Goal: Task Accomplishment & Management: Complete application form

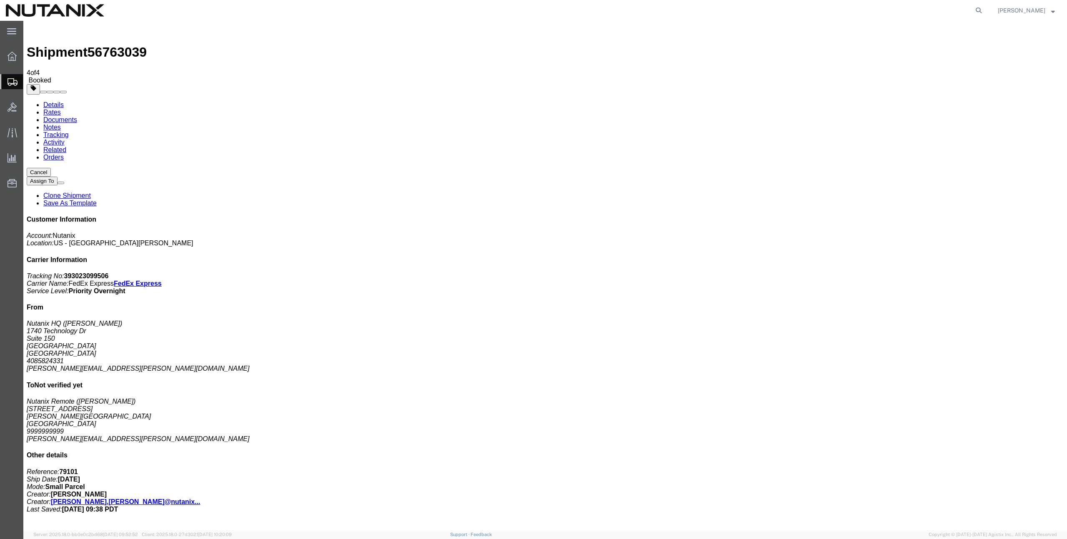
click at [0, 0] on span "Create from Template" at bounding box center [0, 0] width 0 height 0
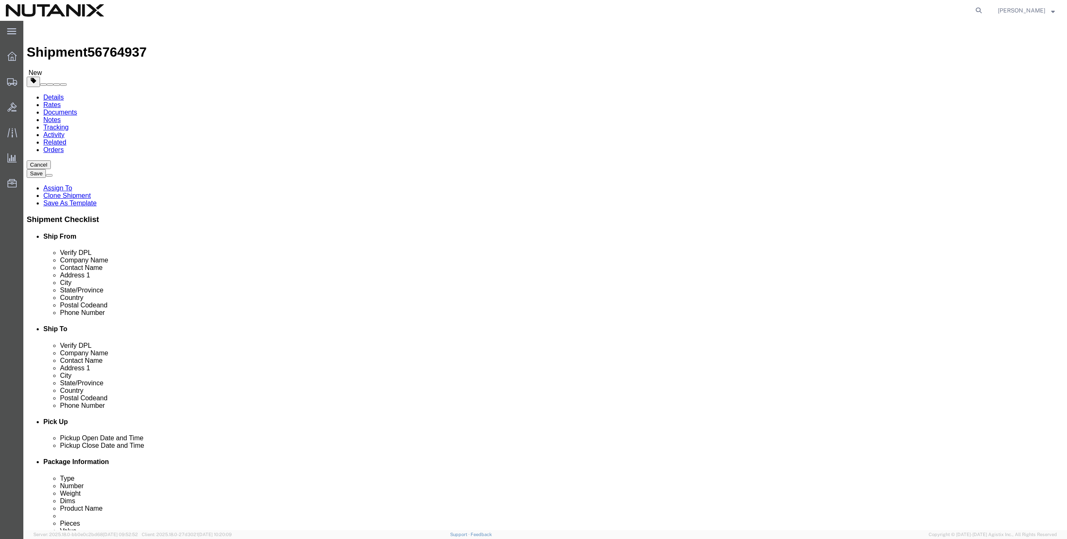
click input "text"
paste input "1604 Cattle Trail"
type input "1604 Cattle Trail"
click input "text"
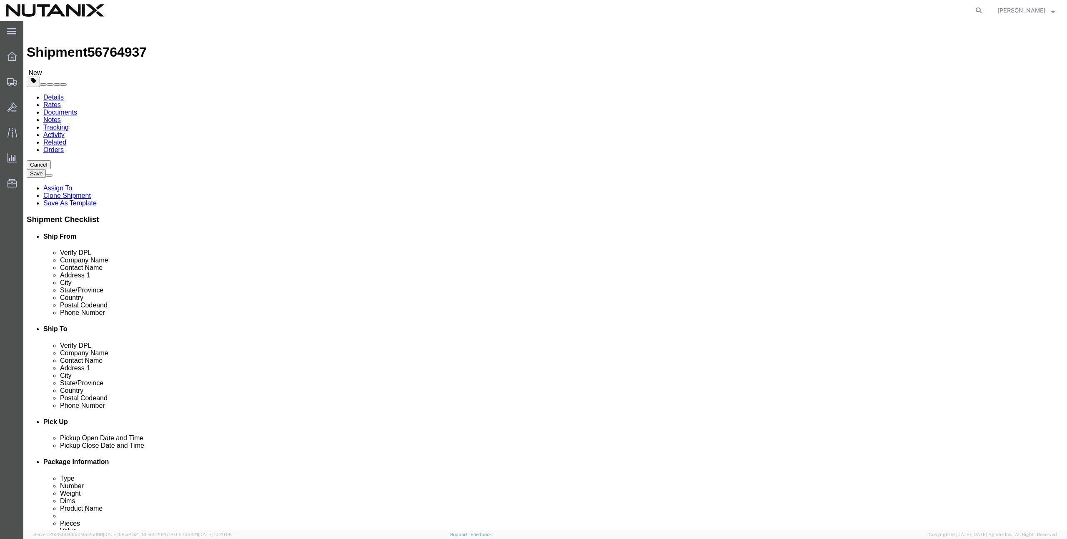
paste input "Austin"
type input "Austin"
type input "[US_STATE]"
select select "[GEOGRAPHIC_DATA]"
drag, startPoint x: 970, startPoint y: 278, endPoint x: 963, endPoint y: 277, distance: 7.2
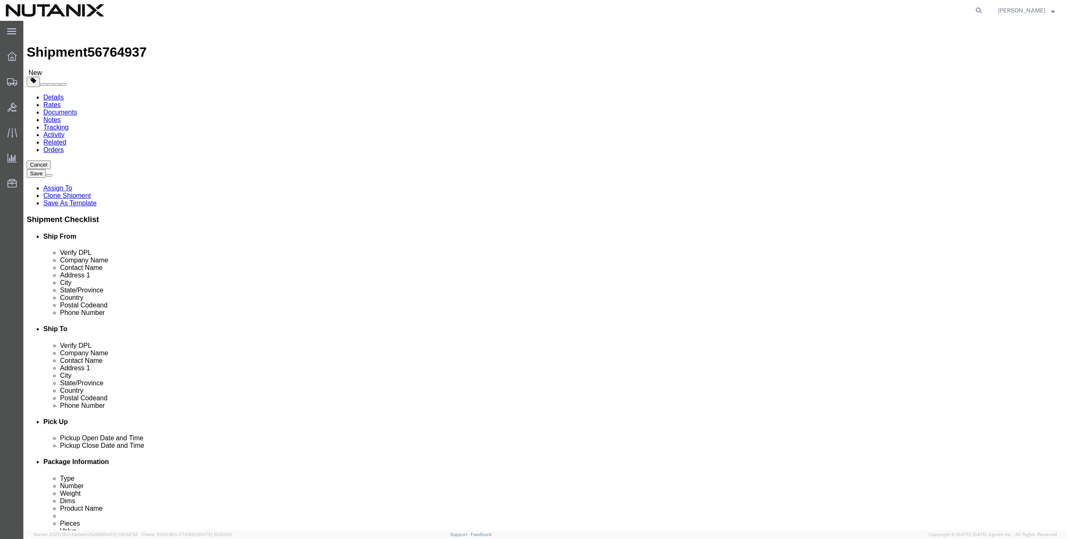
click div "Cancel Save Assign To Clone Shipment Save As Template Shipment Checklist Ship F…"
click input "Postal Code"
paste input "78748"
type input "78748"
click input "text"
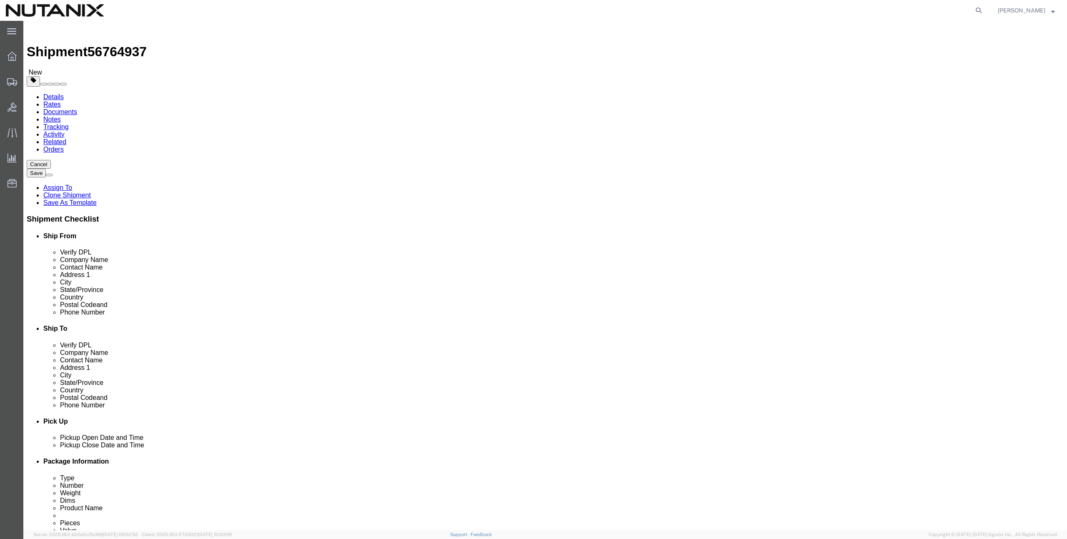
scroll to position [1, 0]
paste input "[PHONE_NUMBER]"
type input "[PHONE_NUMBER]"
click input "text"
paste input "[PERSON_NAME][EMAIL_ADDRESS][PERSON_NAME][PERSON_NAME][DOMAIN_NAME]"
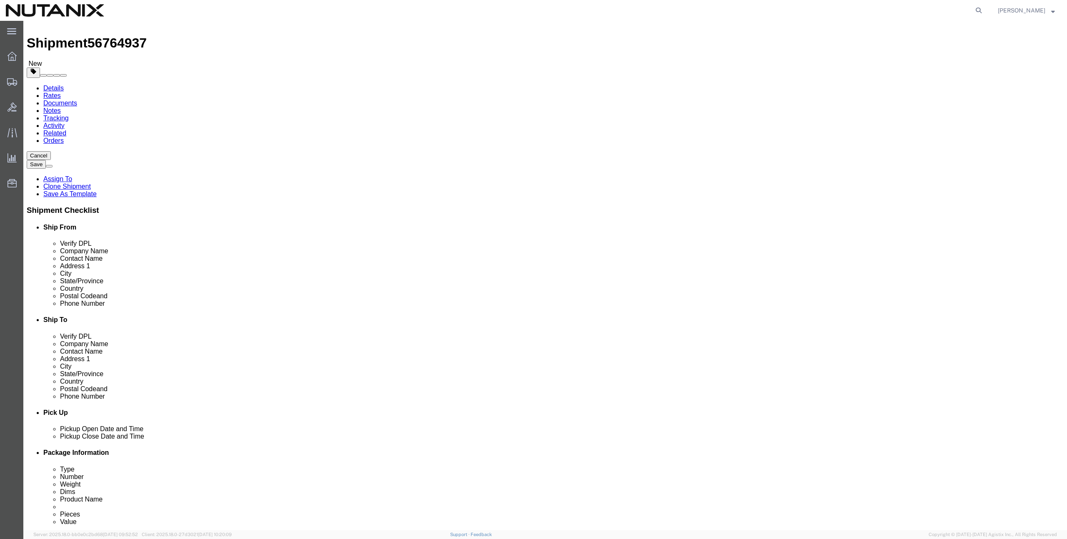
scroll to position [10, 0]
type input "[PERSON_NAME][EMAIL_ADDRESS][PERSON_NAME][PERSON_NAME][DOMAIN_NAME]"
checkbox input "true"
click input "text"
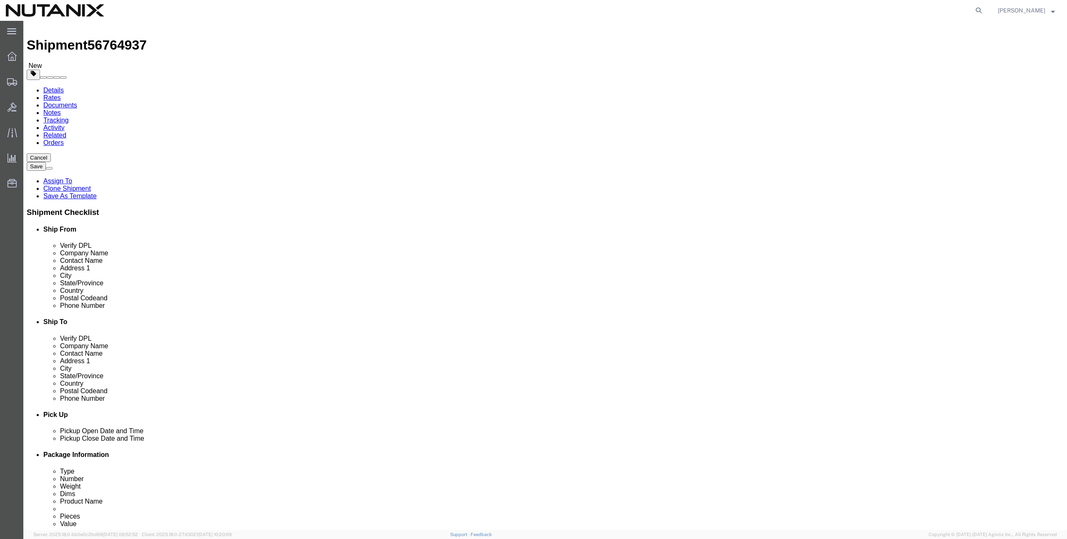
paste input "[PERSON_NAME]"
type input "[PERSON_NAME]"
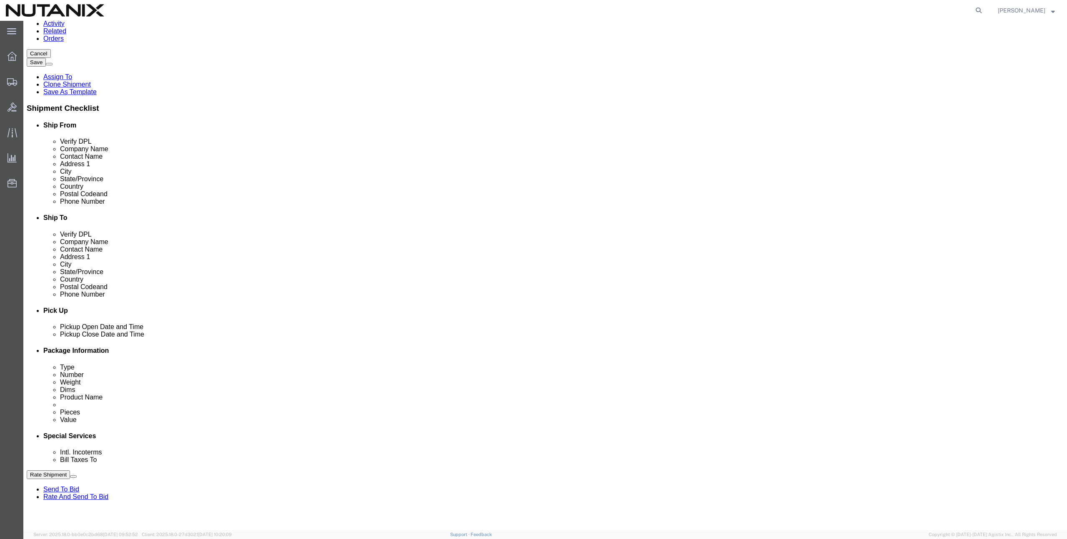
scroll to position [112, 0]
drag, startPoint x: 464, startPoint y: 399, endPoint x: 425, endPoint y: 398, distance: 39.6
click div "Select Account Type Activity ID Airline Appointment Number ASN Batch Request # …"
paste input "0439095"
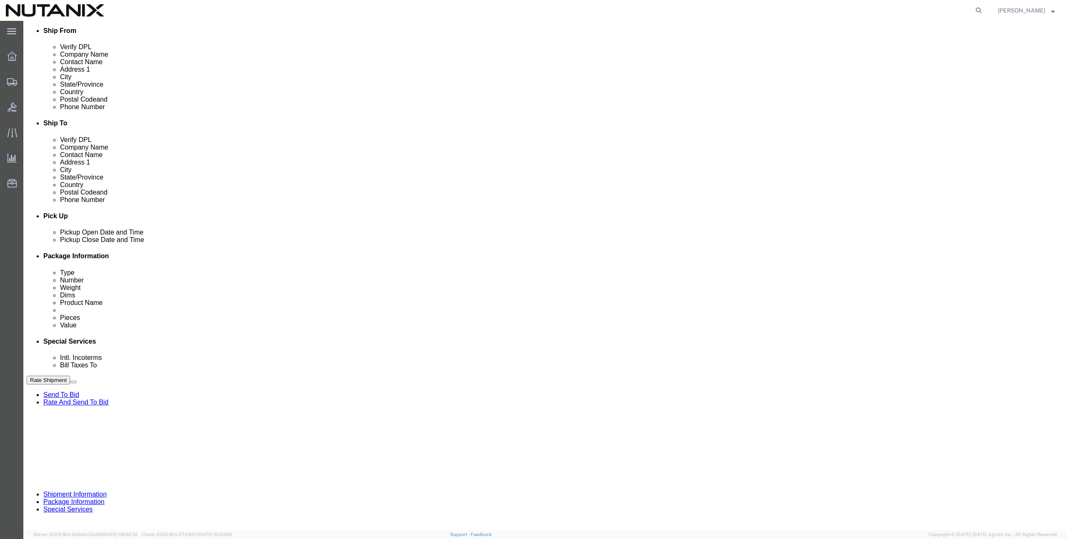
type input "TASK0439095"
click button "Rate Shipment"
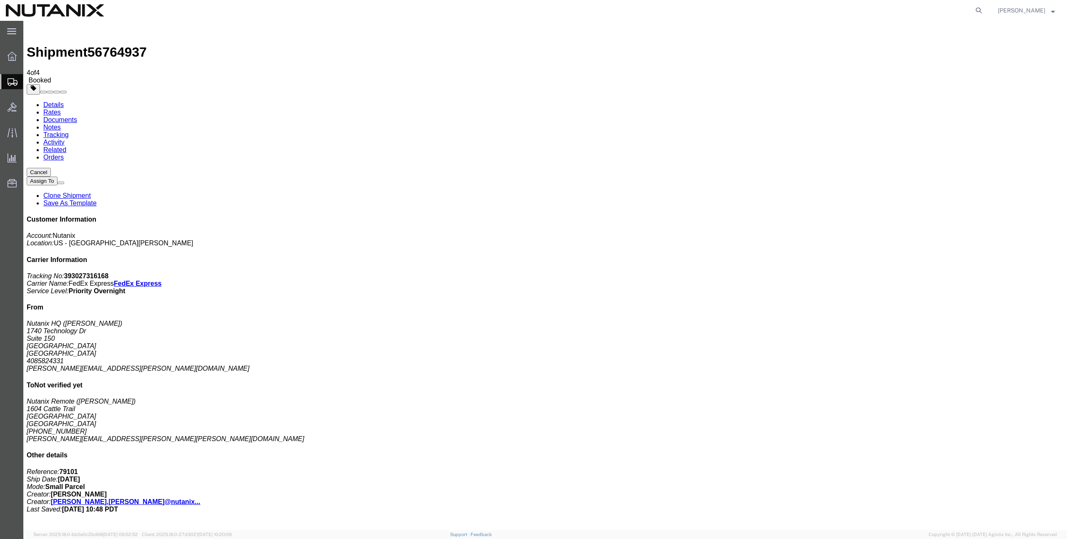
copy td "393027316168"
click at [0, 0] on span "Create from Template" at bounding box center [0, 0] width 0 height 0
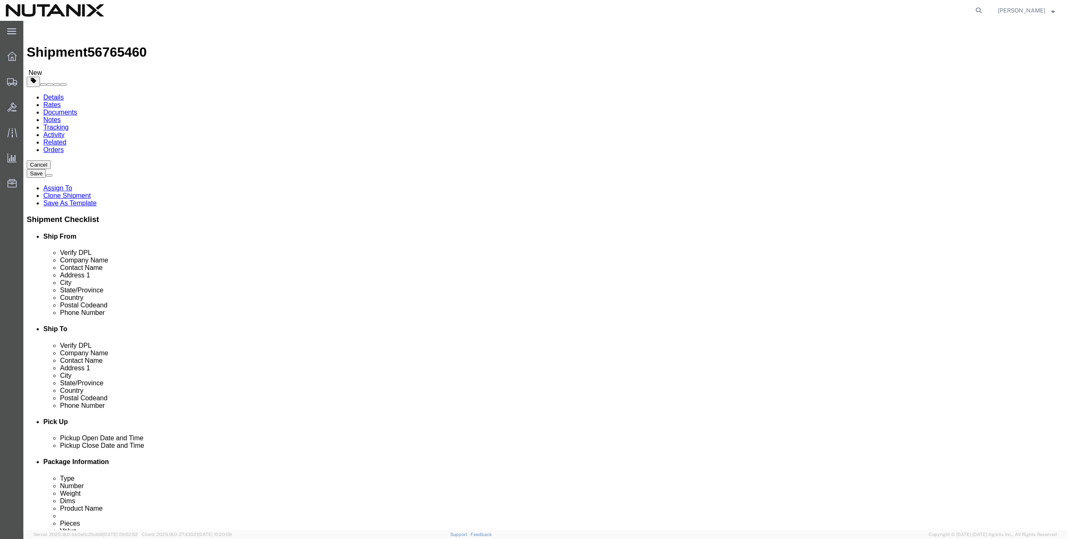
click input "text"
type input "[PERSON_NAME]"
click p "- Nutanix - ([PERSON_NAME]) Av. de los Insurgentes [STREET_ADDRESS][PERSON_NAME…"
type input "Nutanix"
type input "[PERSON_NAME]"
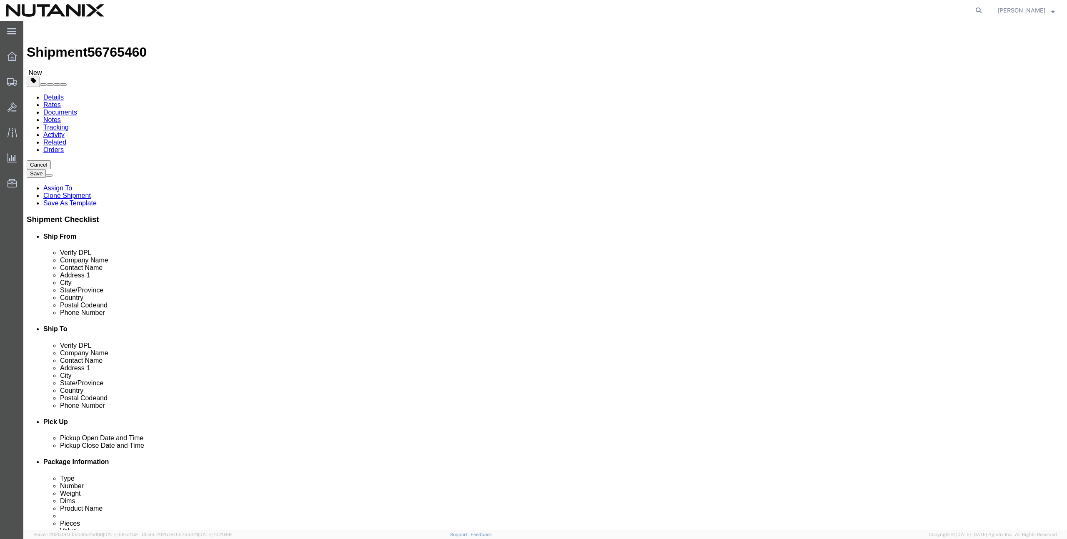
type input "Av. de los Insurgentes Sur 1457 Piso 12"
type input "Insurgentes Mixcoac, [PERSON_NAME]"
type input "[GEOGRAPHIC_DATA]"
select select "MX"
type input "03920"
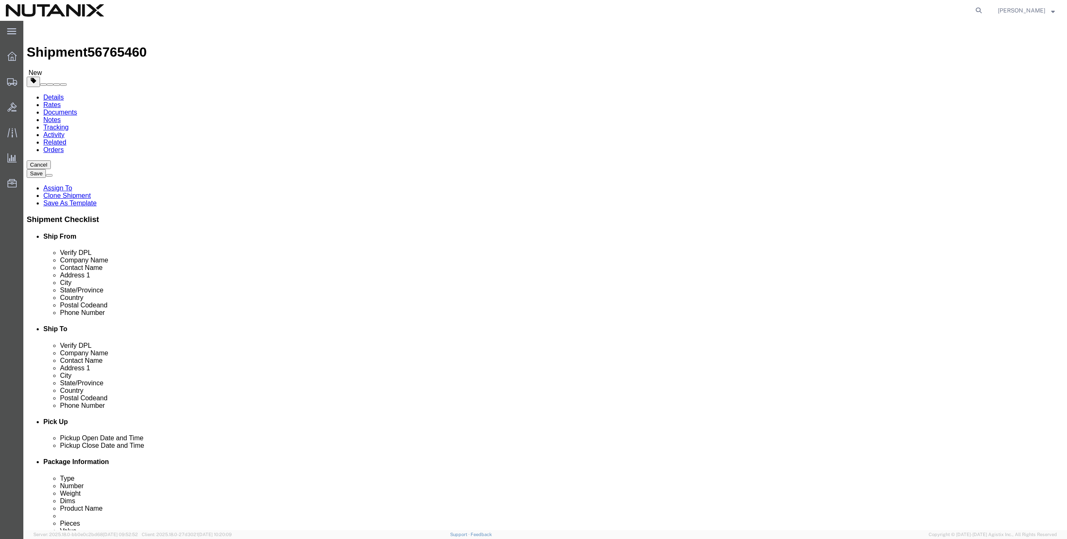
type input "525519015450"
type input "[PERSON_NAME][EMAIL_ADDRESS][PERSON_NAME][DOMAIN_NAME]"
checkbox input "true"
select select "MX"
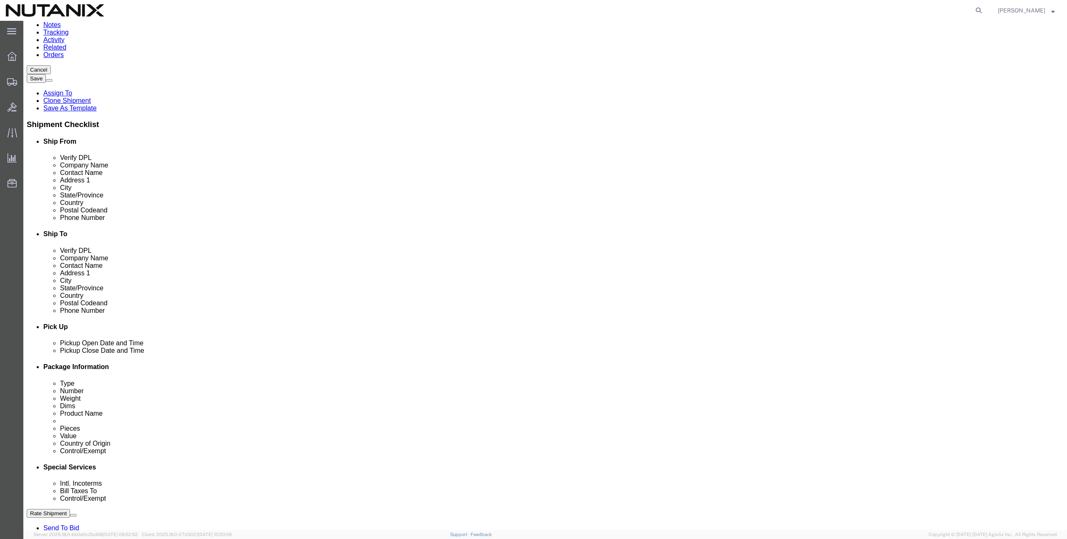
scroll to position [181, 0]
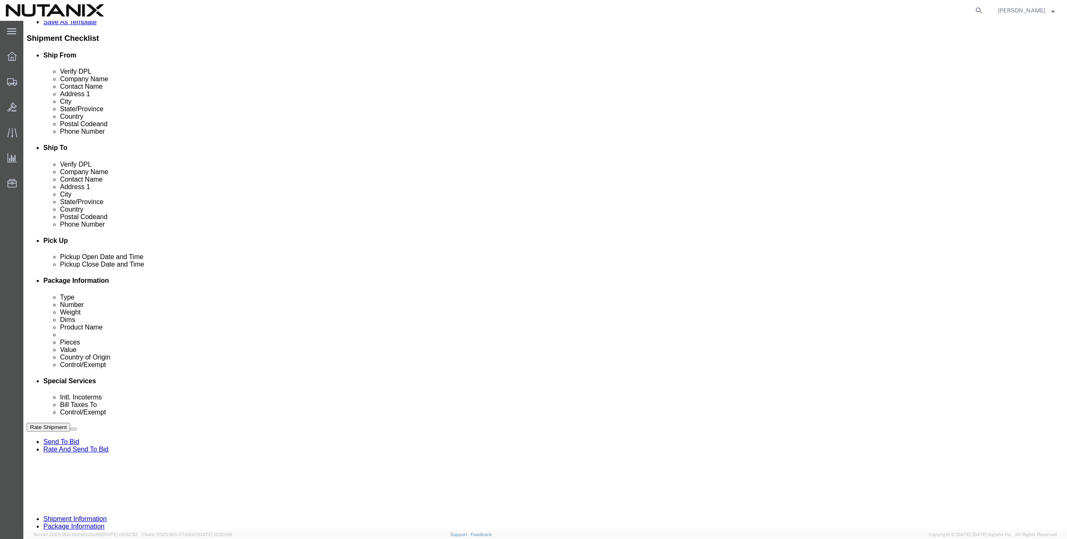
type input "[PERSON_NAME]"
click link "Special Services"
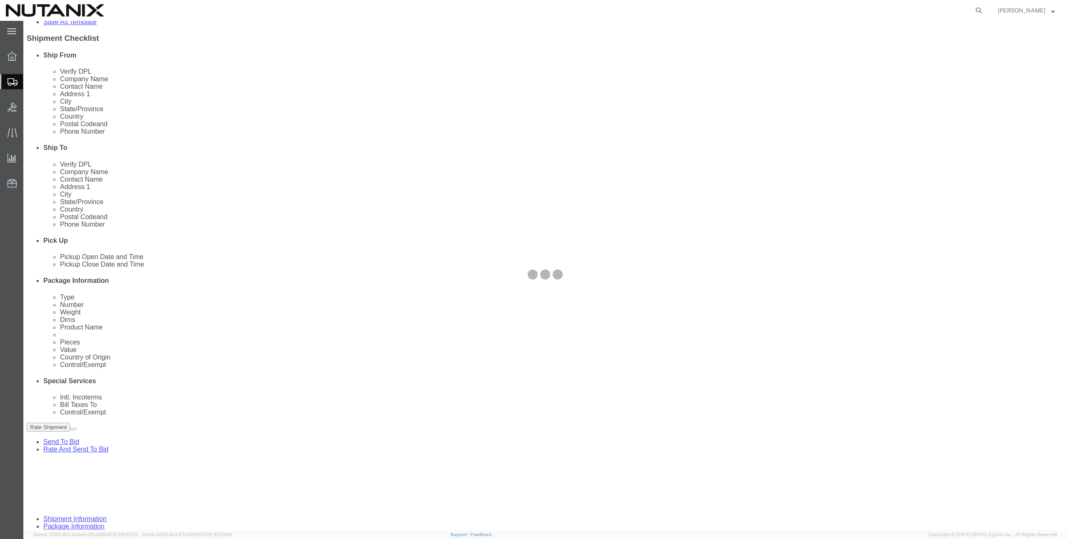
click at [128, 81] on div at bounding box center [544, 276] width 1043 height 510
select select
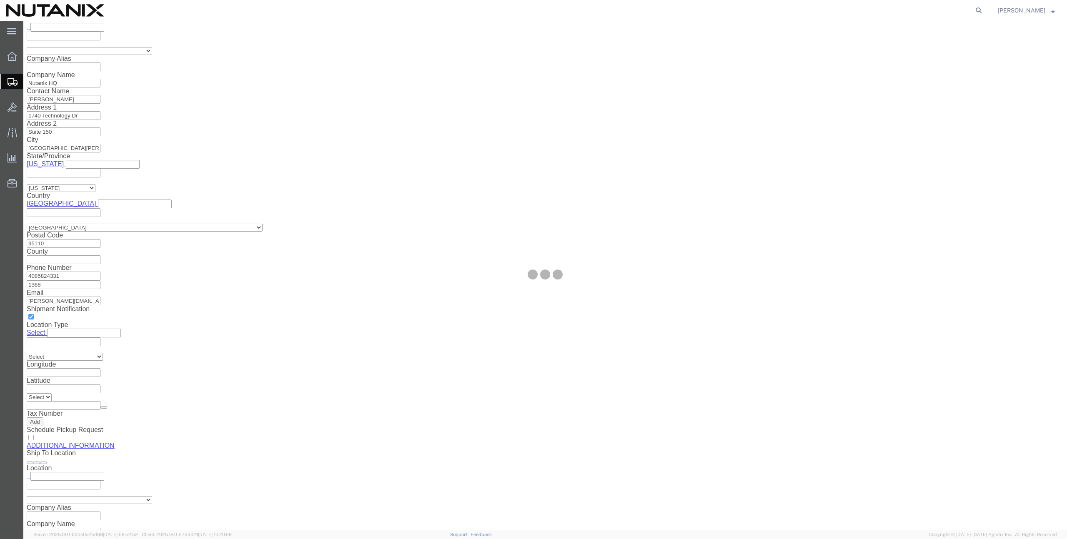
select select "COSTCENTER"
select select "48694"
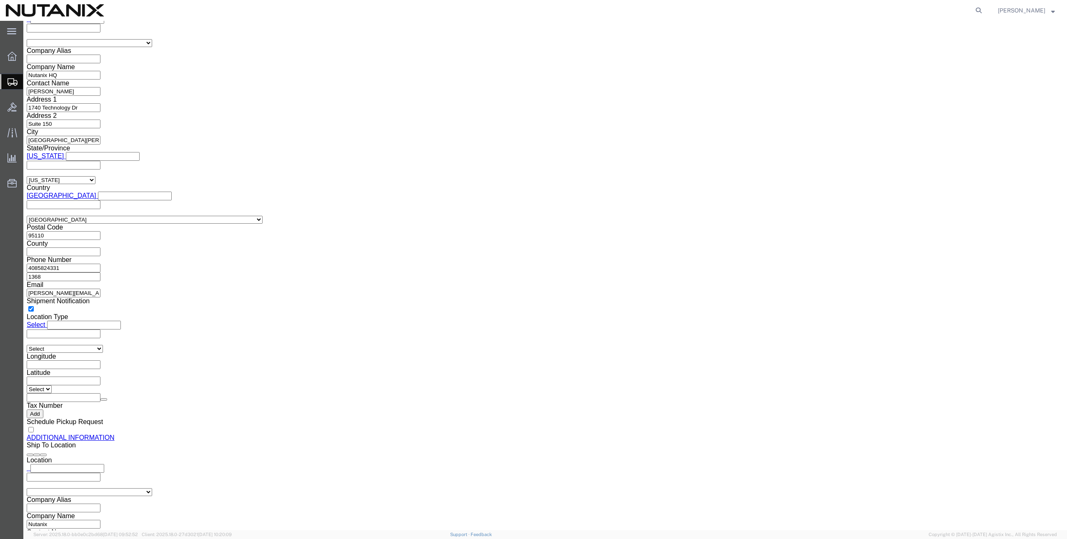
click link "Package Information"
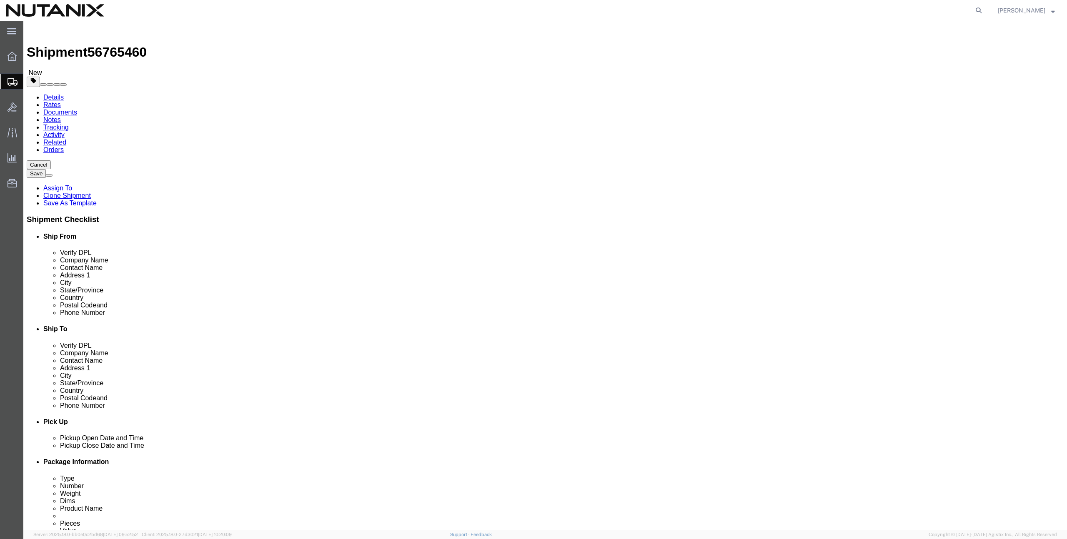
click dd "100.00 USD"
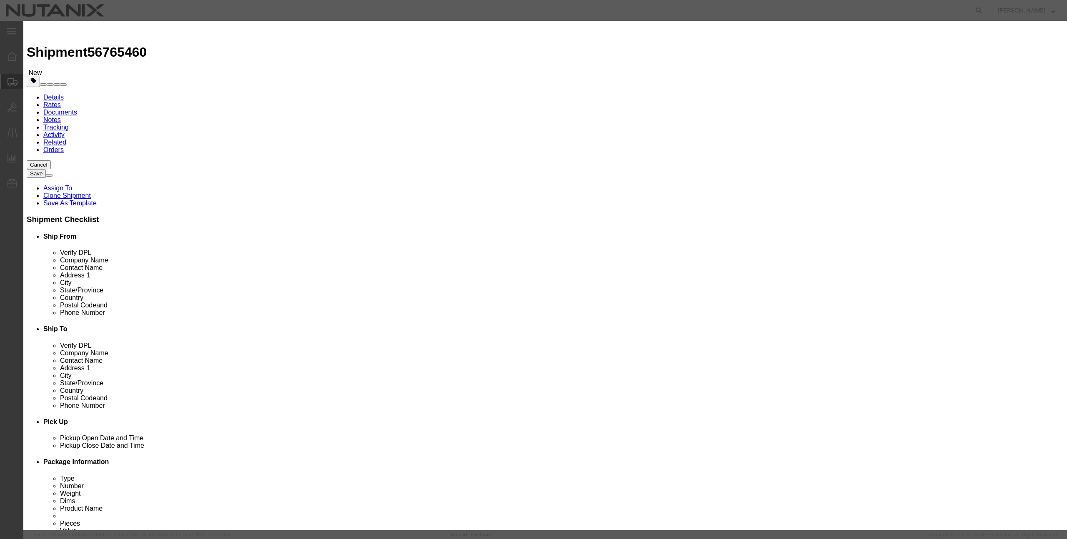
click select "Select [GEOGRAPHIC_DATA] [GEOGRAPHIC_DATA] [GEOGRAPHIC_DATA] [GEOGRAPHIC_DATA] …"
select select "CN"
click select "Select [GEOGRAPHIC_DATA] [GEOGRAPHIC_DATA] [GEOGRAPHIC_DATA] [GEOGRAPHIC_DATA] …"
click select "Select ATF BIS DEA EPA FDA FTR ITAR OFAC Other (OPA)"
select select "FTR"
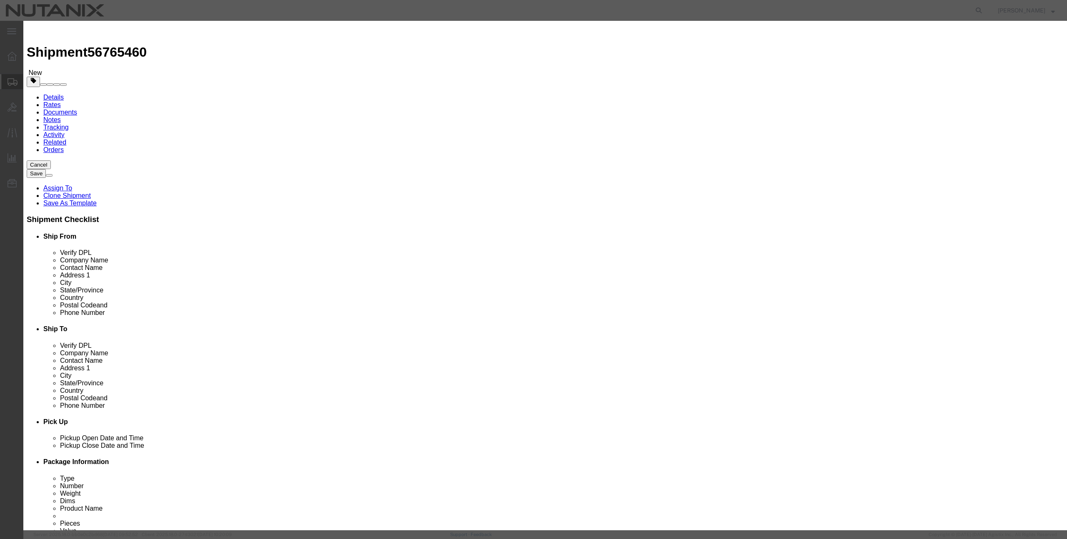
click select "Select ATF BIS DEA EPA FDA FTR ITAR OFAC Other (OPA)"
click select "Select 30.2(d)(2) 30.36 30.37(a) 30.37(f) 30.37(g) 30.37(h) 30.37(i) 30.37(j) 3…"
select select "30.37(a)"
click select "Select 30.2(d)(2) 30.36 30.37(a) 30.37(f) 30.37(g) 30.37(h) 30.37(i) 30.37(j) 3…"
click button "Save & Close"
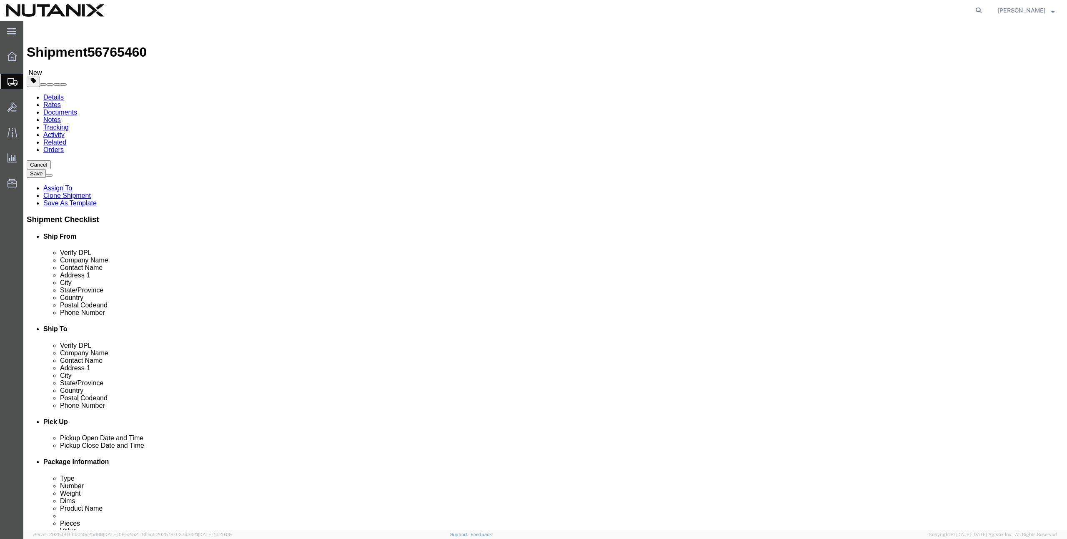
click icon
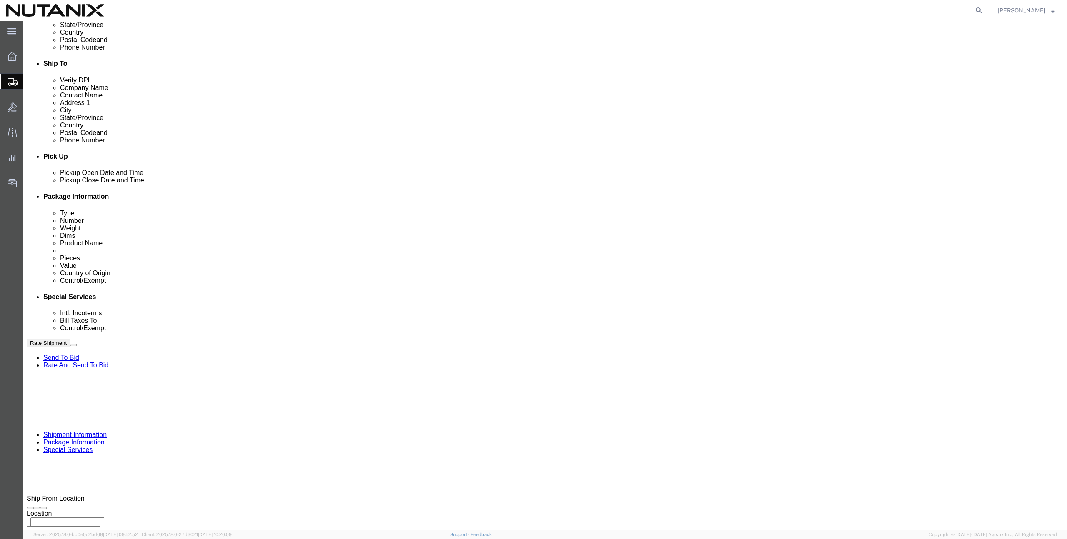
scroll to position [267, 0]
click select "Select Carriage Insurance Paid Carriage Paid To Cost and Freight Cost Insurance…"
select select "DDP"
click select "Select Carriage Insurance Paid Carriage Paid To Cost and Freight Cost Insurance…"
select select "SHIP"
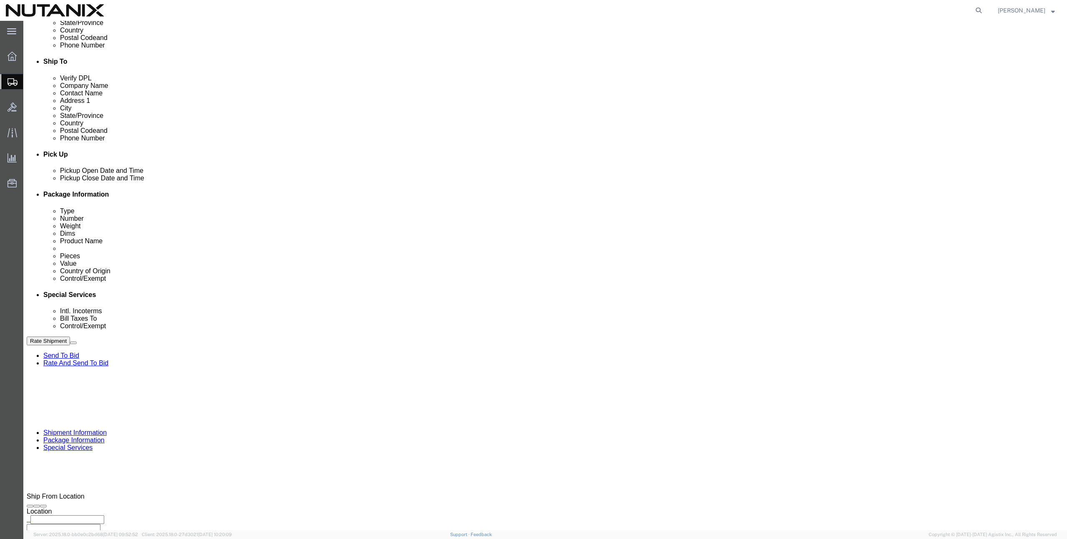
select select "SHIP"
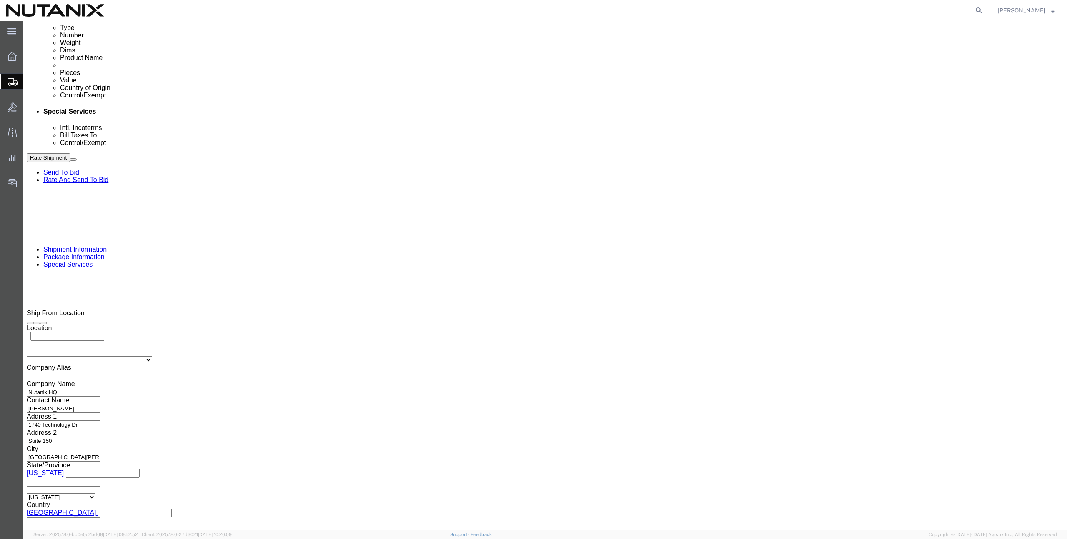
scroll to position [483, 0]
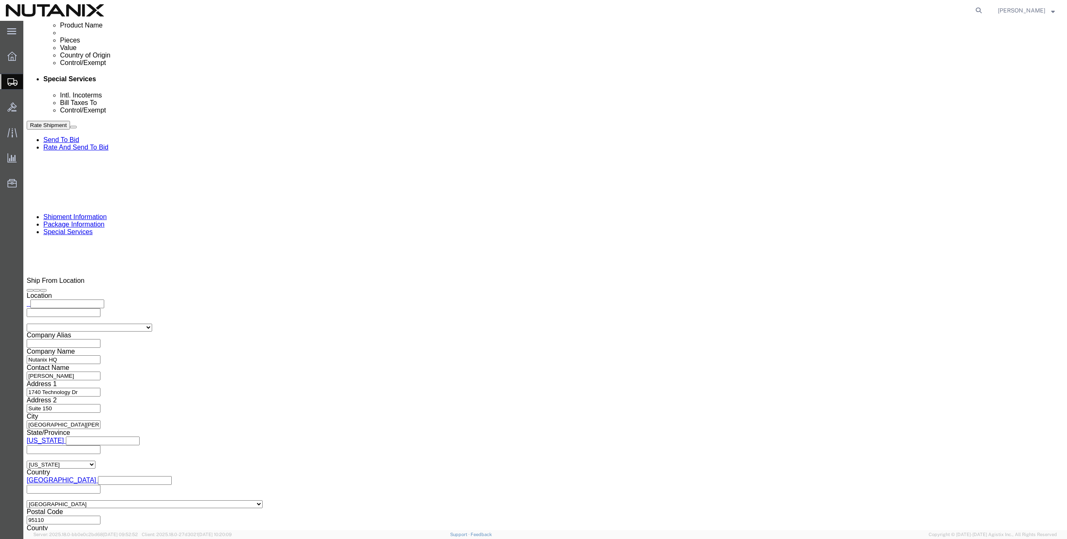
click select "Select ATF BIS DEA EPA FDA FTR ITAR OFAC Other (OPA)"
select select "FTR"
click select "Select ATF BIS DEA EPA FDA FTR ITAR OFAC Other (OPA)"
click select "Select 30.2(d)(2) 30.36 30.37(a) 30.37(f) 30.37(g) 30.37(h) 30.37(i) 30.37(j) 3…"
select select "30.37(a)"
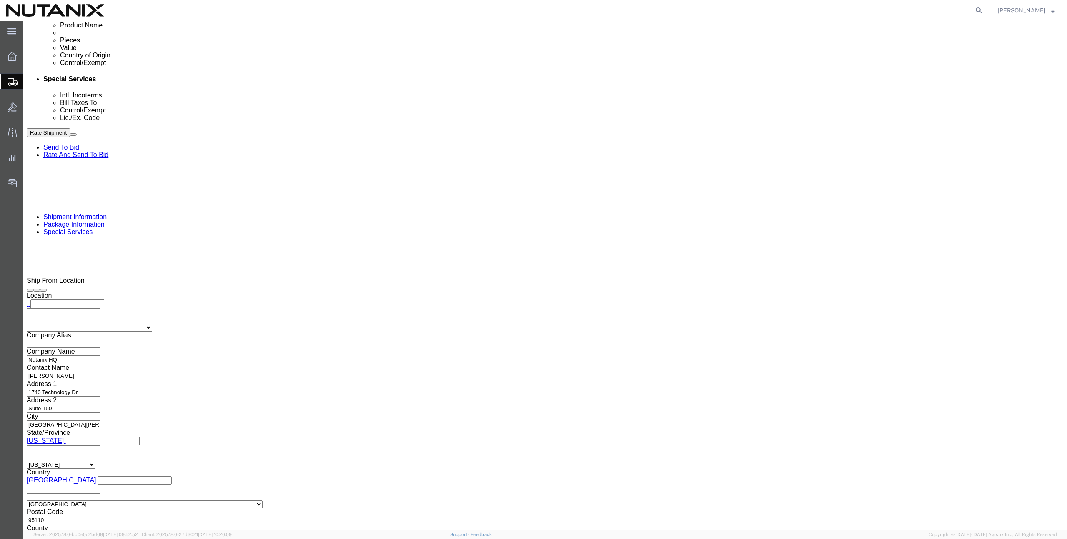
click select "Select 30.2(d)(2) 30.36 30.37(a) 30.37(f) 30.37(g) 30.37(h) 30.37(i) 30.37(j) 3…"
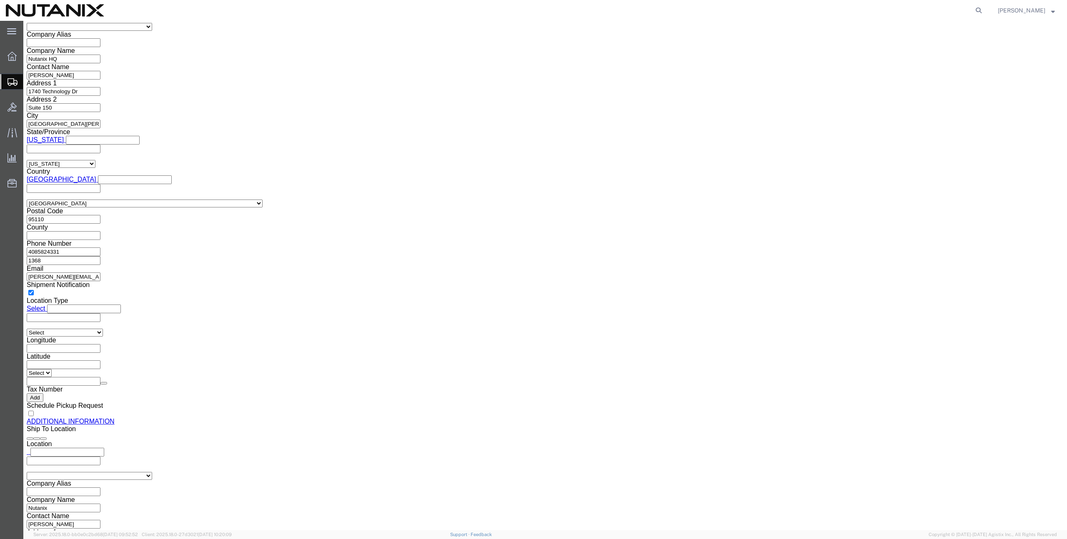
scroll to position [794, 0]
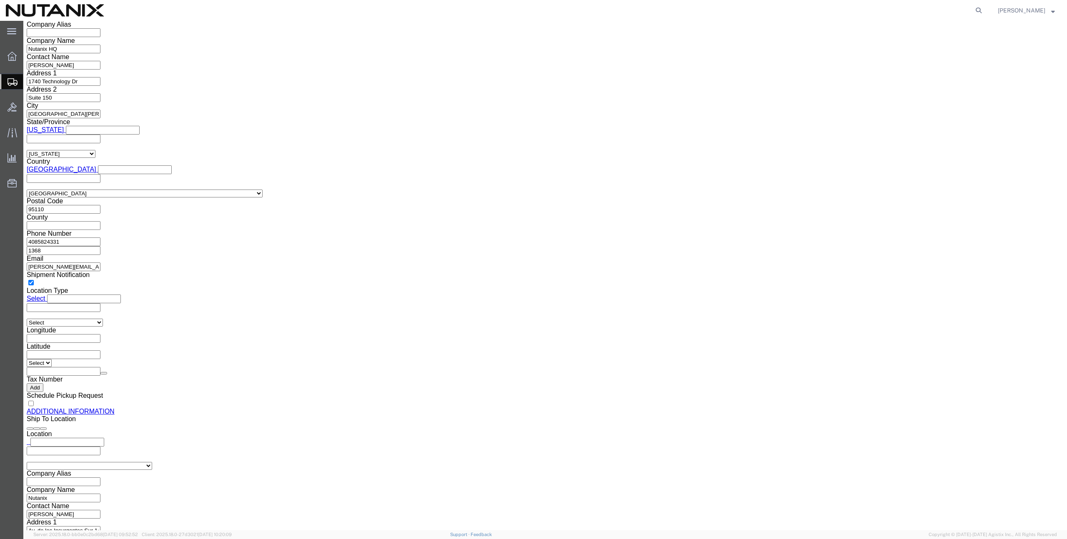
click button "Rate Shipment"
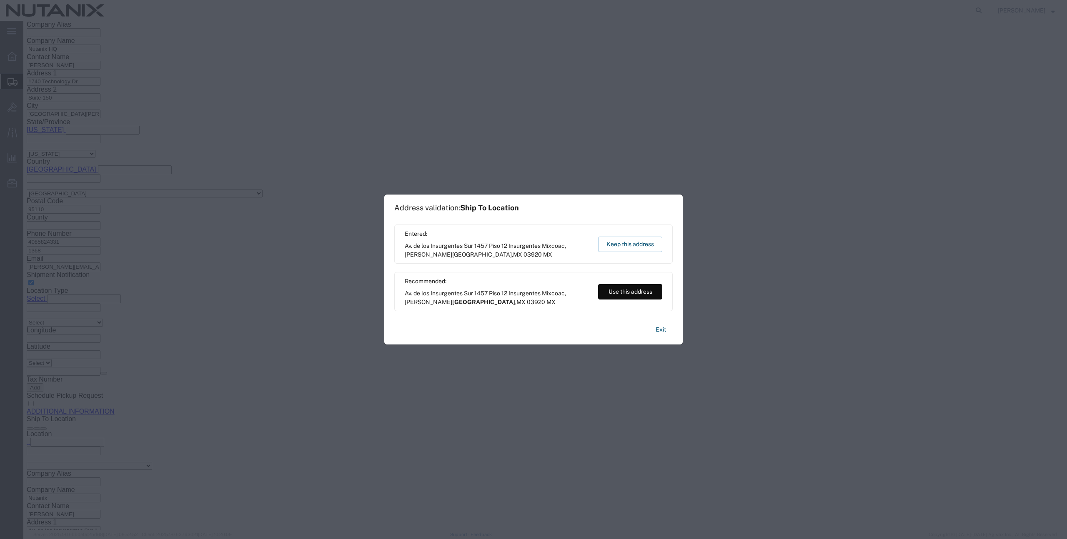
click at [630, 289] on button "Use this address" at bounding box center [630, 291] width 64 height 15
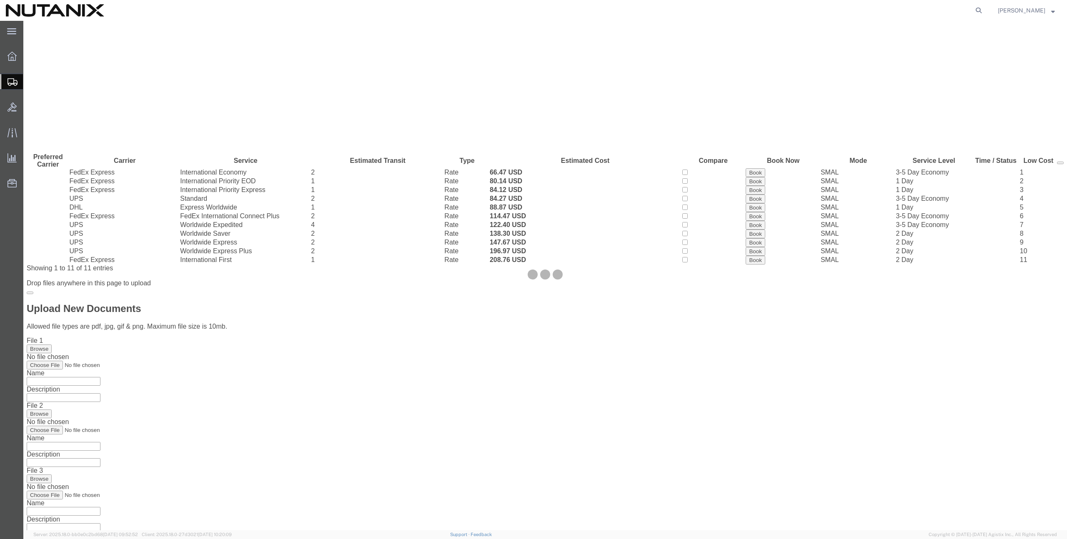
scroll to position [0, 0]
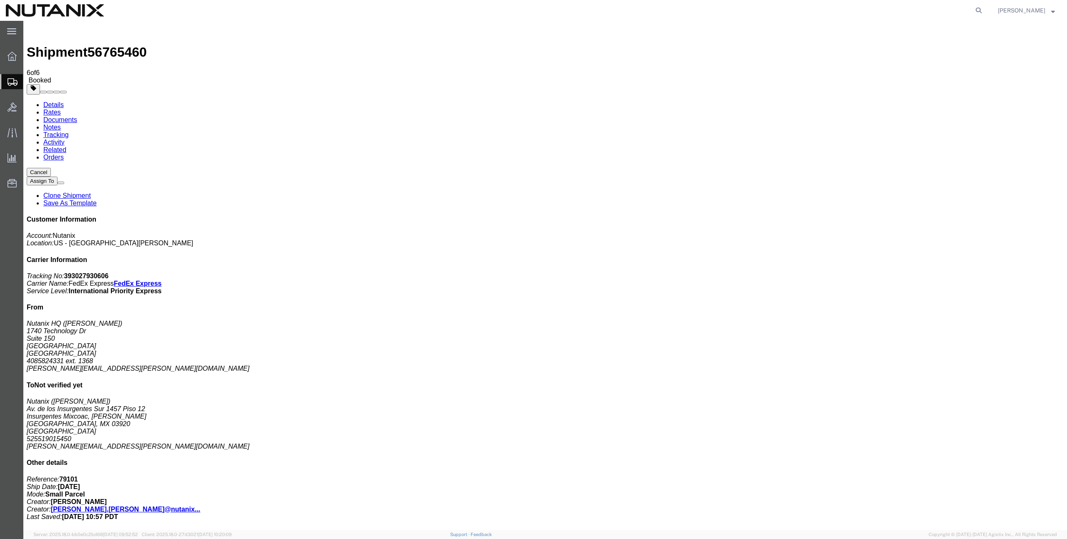
copy td "393027930606"
